Goal: Information Seeking & Learning: Learn about a topic

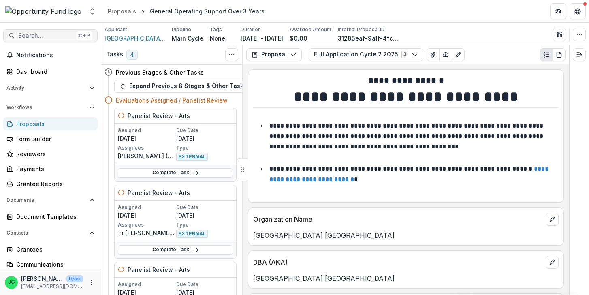
scroll to position [5540, 0]
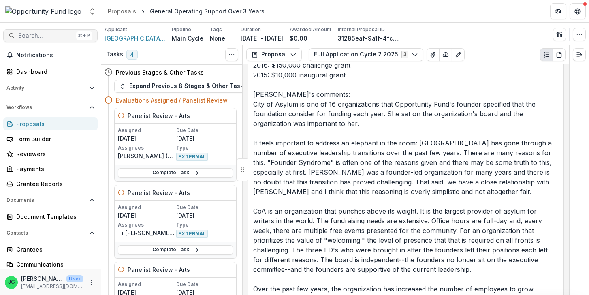
click at [50, 36] on span "Search..." at bounding box center [45, 35] width 55 height 7
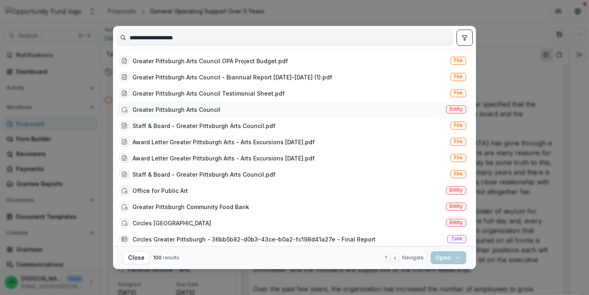
type input "**********"
click at [190, 107] on div "Greater Pittsburgh Arts Council" at bounding box center [177, 109] width 88 height 9
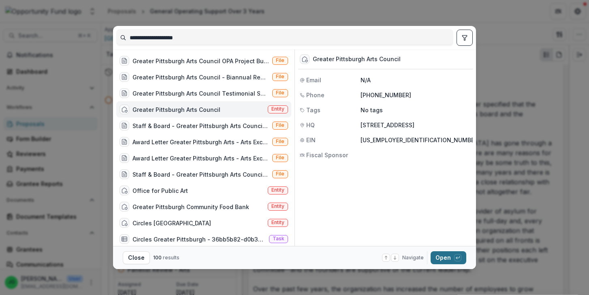
click at [443, 261] on button "Open with enter key" at bounding box center [449, 257] width 36 height 13
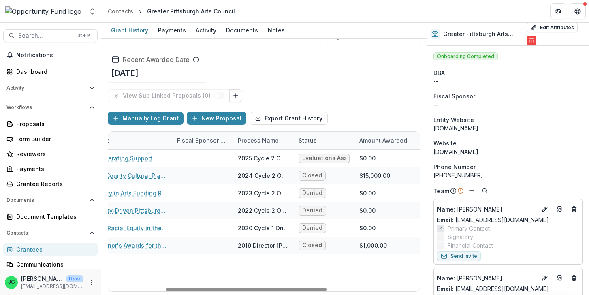
scroll to position [0, 109]
click at [49, 36] on span "Search..." at bounding box center [45, 35] width 55 height 7
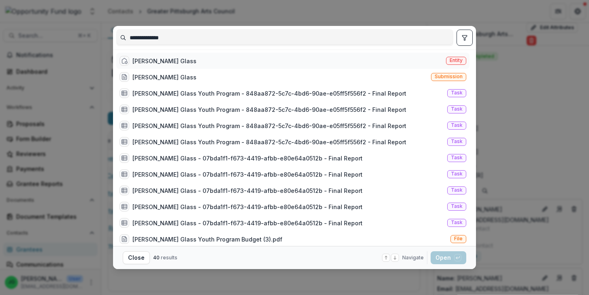
type input "**********"
click at [284, 67] on div "[PERSON_NAME] Glass Entity" at bounding box center [292, 61] width 353 height 16
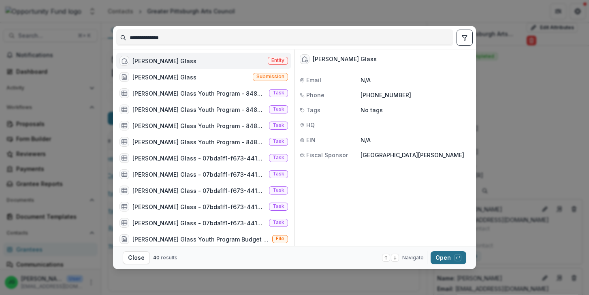
click at [445, 259] on button "Open with enter key" at bounding box center [449, 257] width 36 height 13
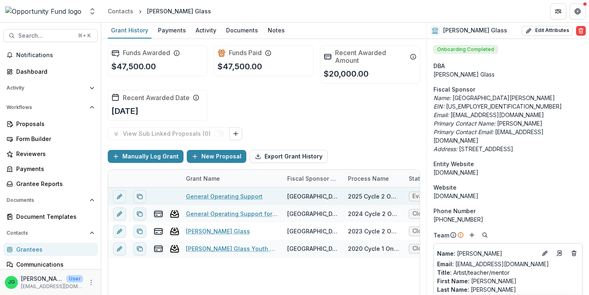
click at [212, 198] on link "General Operating Support" at bounding box center [224, 196] width 77 height 9
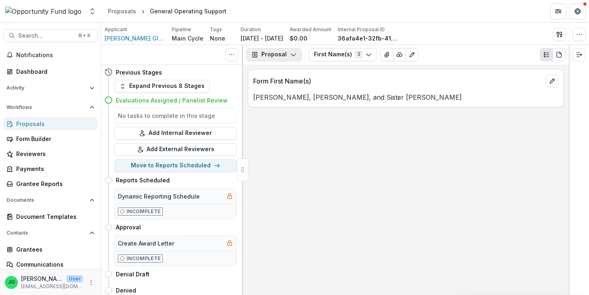
click at [281, 58] on button "Proposal" at bounding box center [274, 54] width 56 height 13
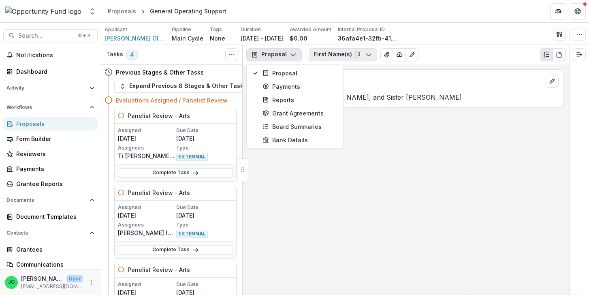
click at [321, 53] on button "First Name(s) 3" at bounding box center [343, 54] width 68 height 13
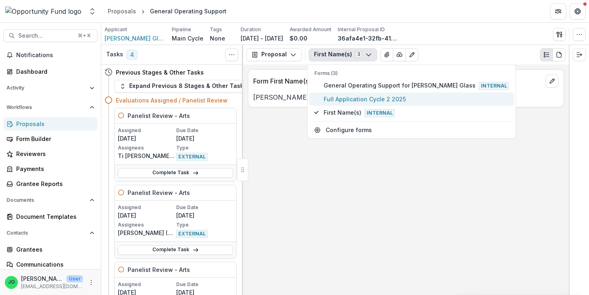
click at [327, 94] on button "Full Application Cycle 2 2025" at bounding box center [412, 98] width 205 height 13
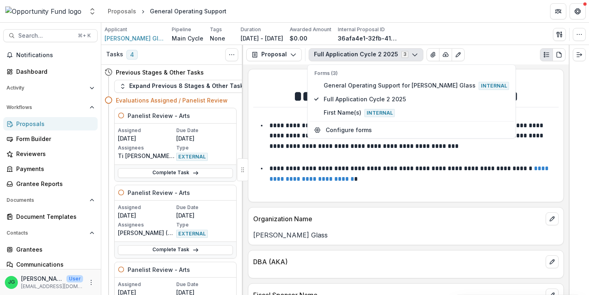
scroll to position [4, 0]
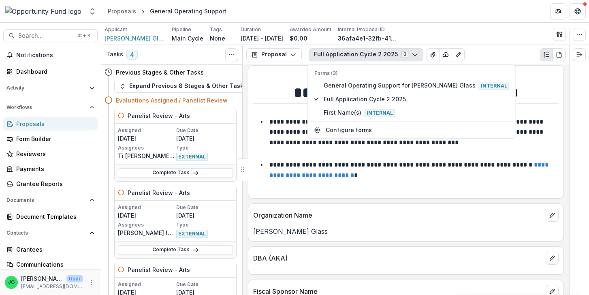
click at [353, 236] on p "[PERSON_NAME] Glass" at bounding box center [406, 232] width 306 height 10
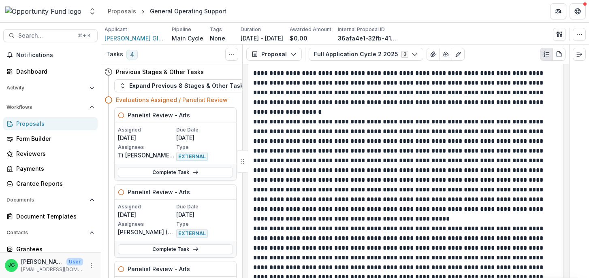
scroll to position [4270, 0]
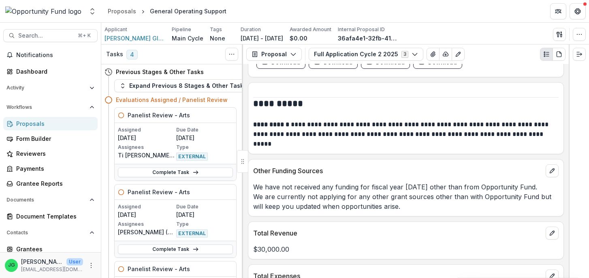
click at [323, 202] on p "We have not received any funding for fiscal year [DATE] other than from Opportu…" at bounding box center [406, 196] width 306 height 29
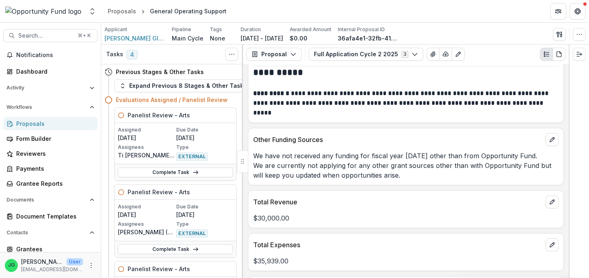
scroll to position [4302, 0]
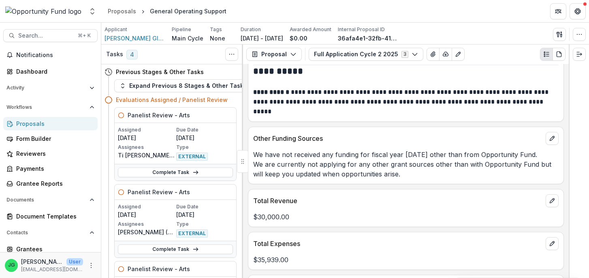
click at [305, 153] on p "We have not received any funding for fiscal year [DATE] other than from Opportu…" at bounding box center [406, 164] width 306 height 29
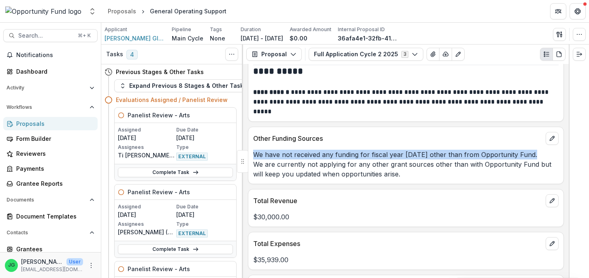
click at [305, 153] on p "We have not received any funding for fiscal year [DATE] other than from Opportu…" at bounding box center [406, 164] width 306 height 29
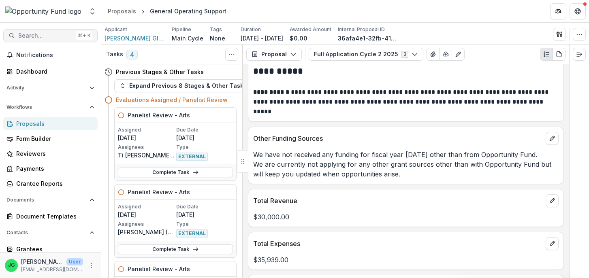
click at [28, 38] on span "Search..." at bounding box center [45, 35] width 55 height 7
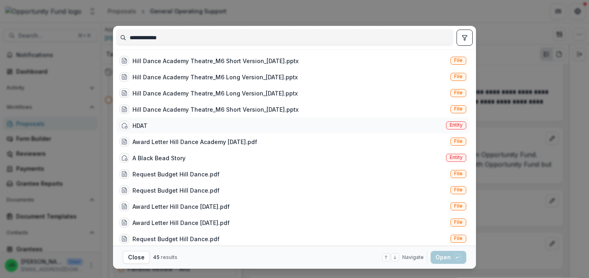
type input "**********"
click at [173, 121] on div "HDAT Entity" at bounding box center [292, 126] width 353 height 16
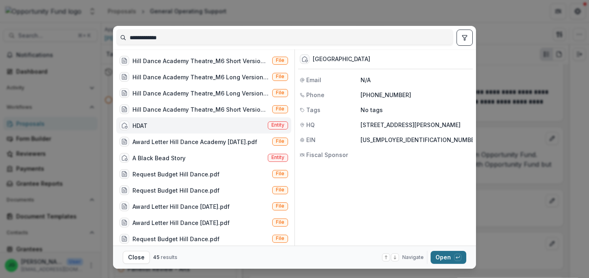
click at [456, 260] on icon "button" at bounding box center [457, 257] width 5 height 5
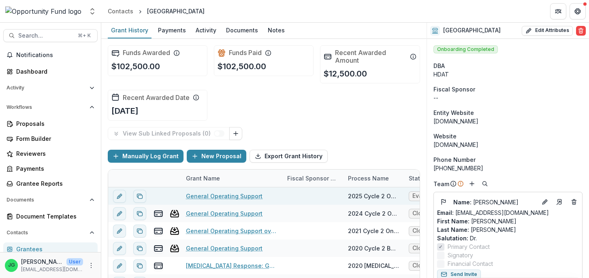
click at [228, 197] on link "General Operating Support" at bounding box center [224, 196] width 77 height 9
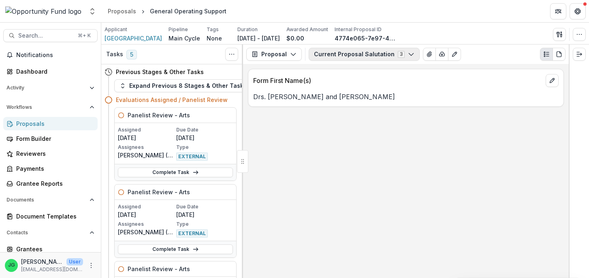
click at [376, 54] on button "Current Proposal Salutation 3" at bounding box center [364, 54] width 111 height 13
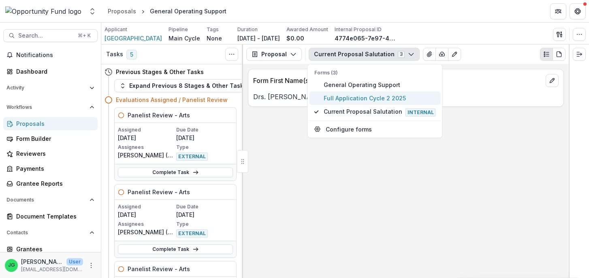
click at [361, 99] on span "Full Application Cycle 2 2025" at bounding box center [380, 98] width 112 height 9
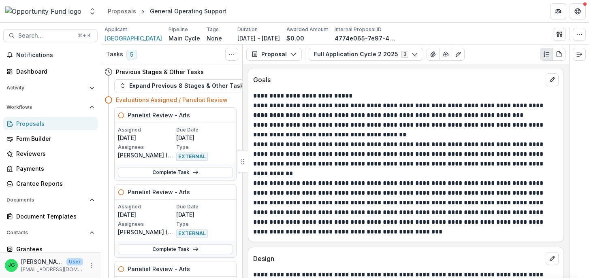
scroll to position [1041, 0]
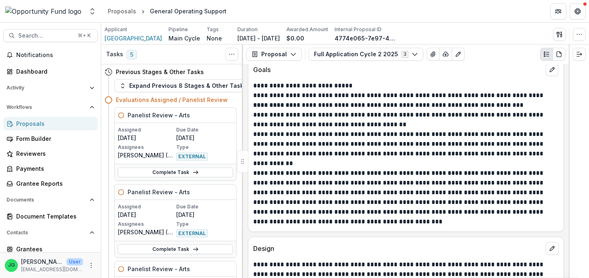
click at [267, 190] on p "**********" at bounding box center [406, 198] width 306 height 58
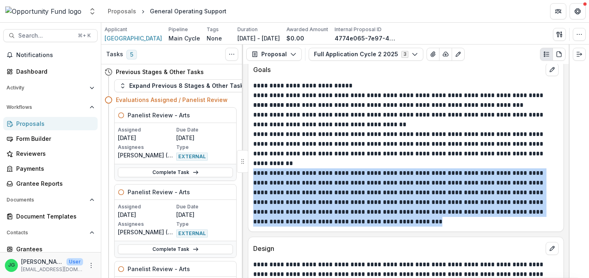
click at [267, 190] on p "**********" at bounding box center [406, 198] width 306 height 58
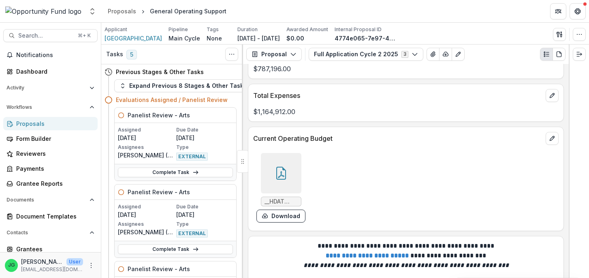
scroll to position [2332, 0]
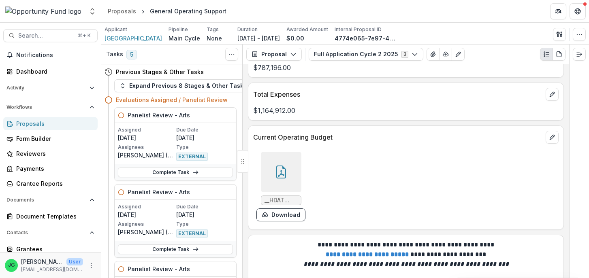
click at [41, 29] on div "Search... ⌘ + K Notifications Dashboard Activity Tasks Workflows Proposals Form…" at bounding box center [50, 151] width 101 height 256
click at [39, 33] on span "Search..." at bounding box center [45, 35] width 55 height 7
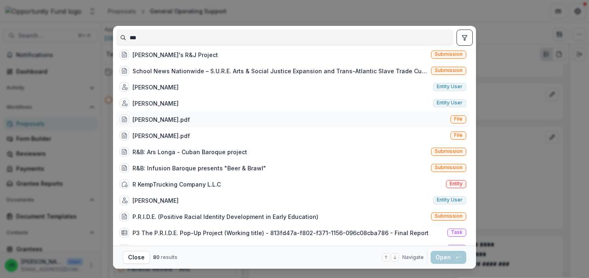
scroll to position [0, 0]
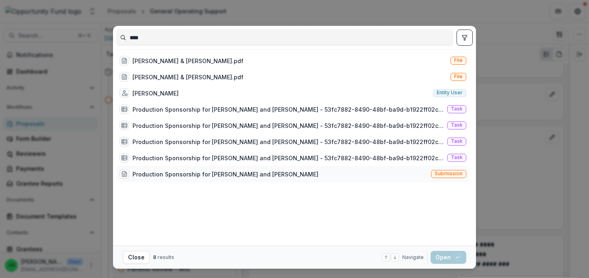
type input "****"
click at [242, 175] on div "Production Sponsorship for [PERSON_NAME] and [PERSON_NAME]" at bounding box center [226, 174] width 186 height 9
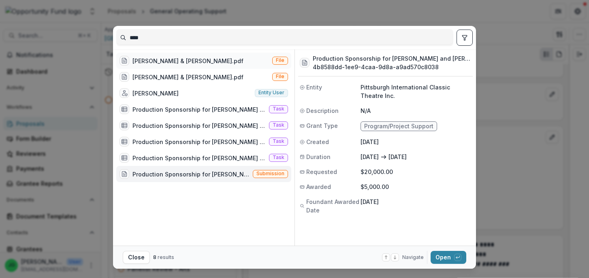
click at [191, 63] on div "[PERSON_NAME] & [PERSON_NAME].pdf File" at bounding box center [203, 61] width 175 height 16
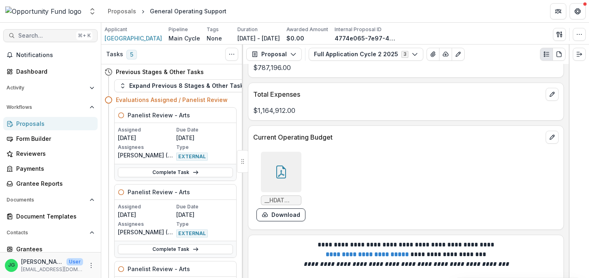
click at [51, 37] on span "Search..." at bounding box center [45, 35] width 55 height 7
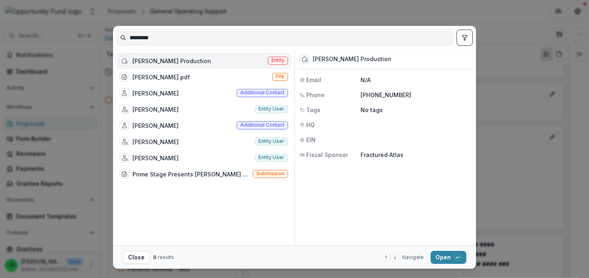
type input "*********"
click at [184, 62] on div "[PERSON_NAME] Production Entity" at bounding box center [203, 61] width 175 height 16
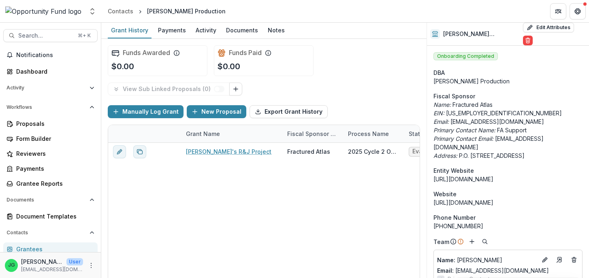
drag, startPoint x: 524, startPoint y: 164, endPoint x: 434, endPoint y: 164, distance: 90.0
click at [434, 175] on div "[URL][DOMAIN_NAME]" at bounding box center [508, 179] width 149 height 9
copy div "[URL][DOMAIN_NAME]"
